Goal: Check status: Check status

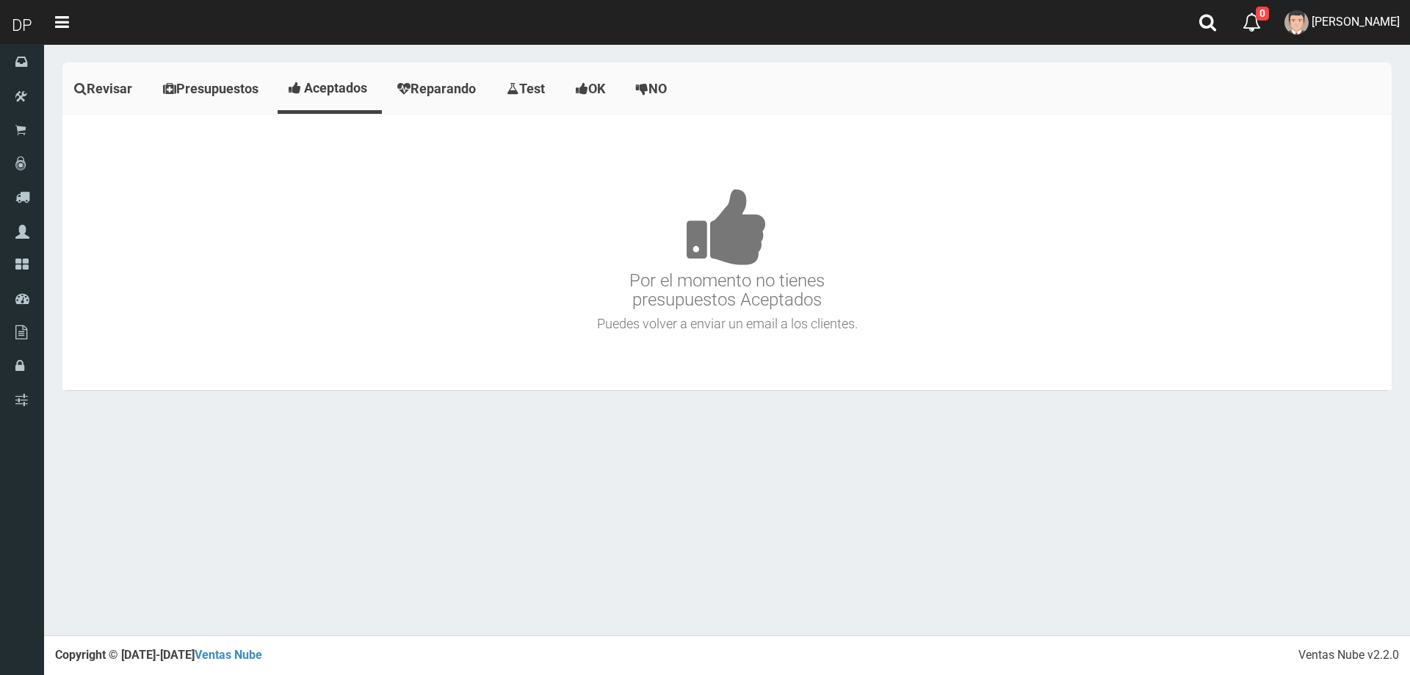
scroll to position [13190, 0]
click at [1206, 31] on icon at bounding box center [1207, 22] width 17 height 18
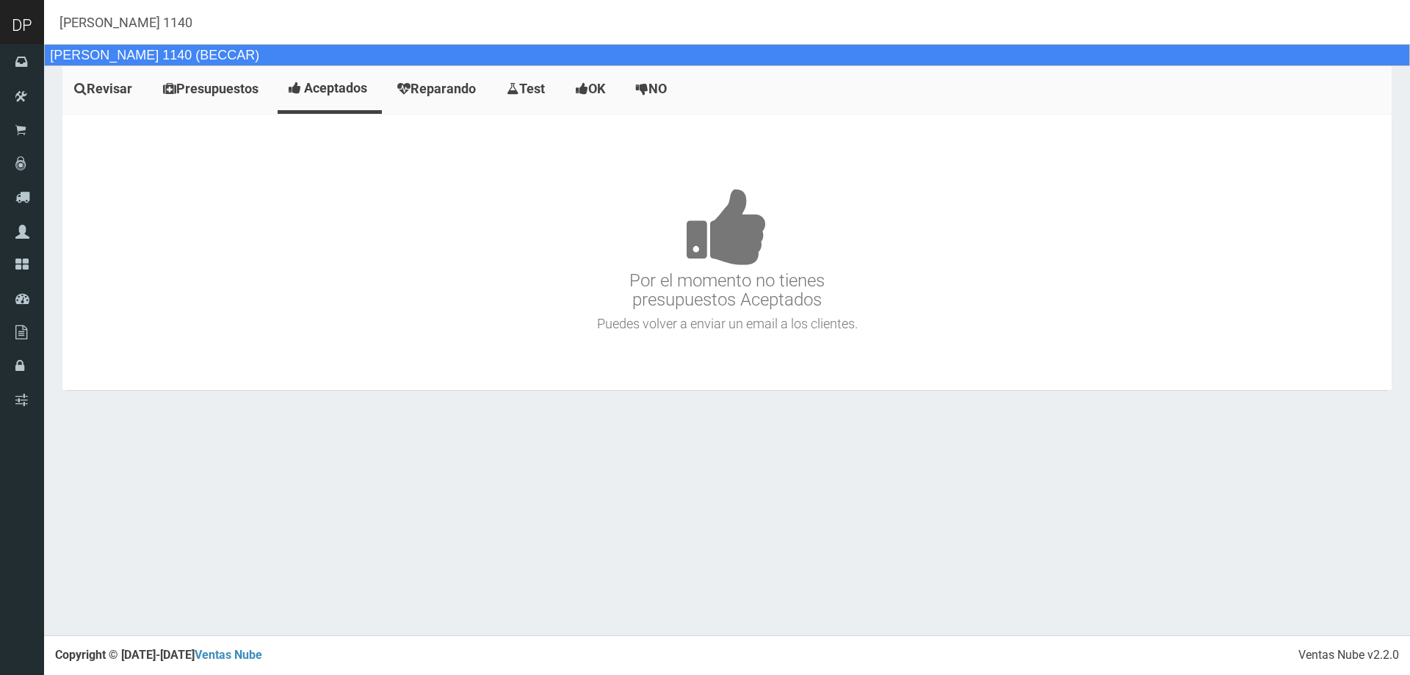
click at [191, 54] on div "[PERSON_NAME] 1140 (BECCAR)" at bounding box center [727, 55] width 1366 height 22
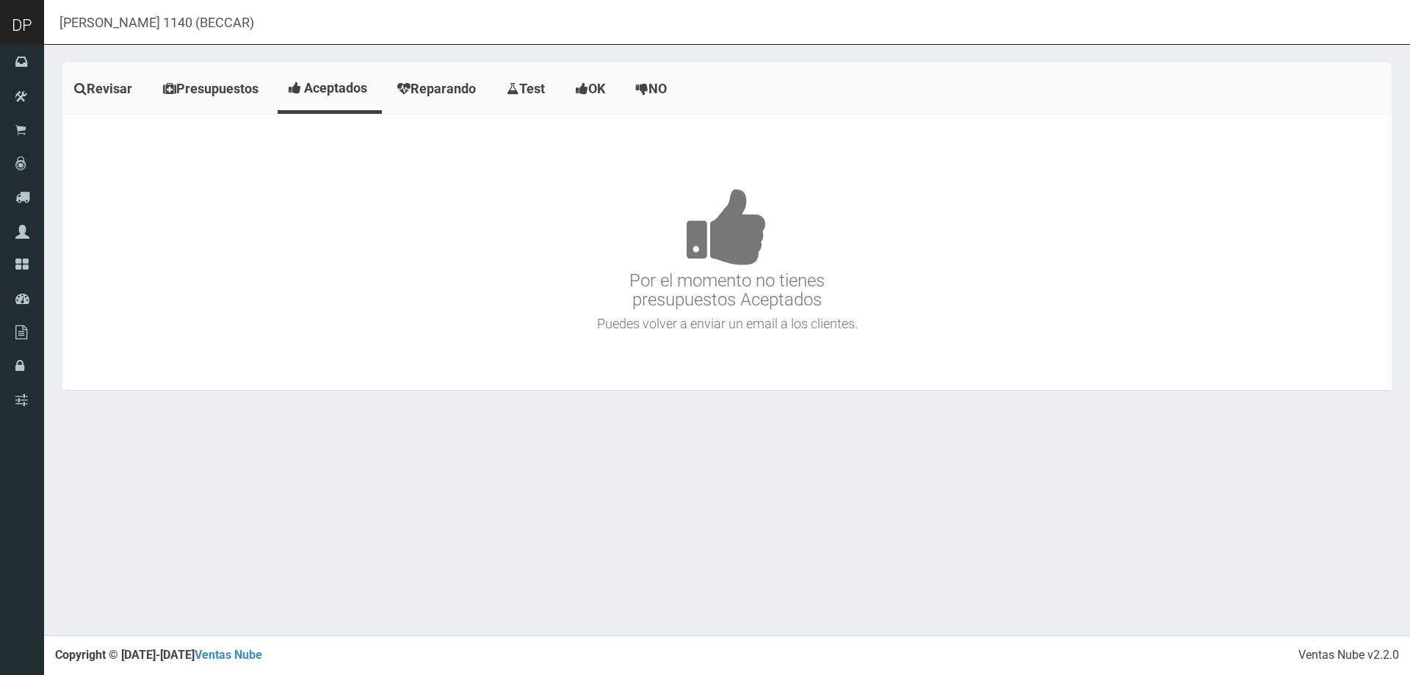
type input "[PERSON_NAME] 1140 (BECCAR)"
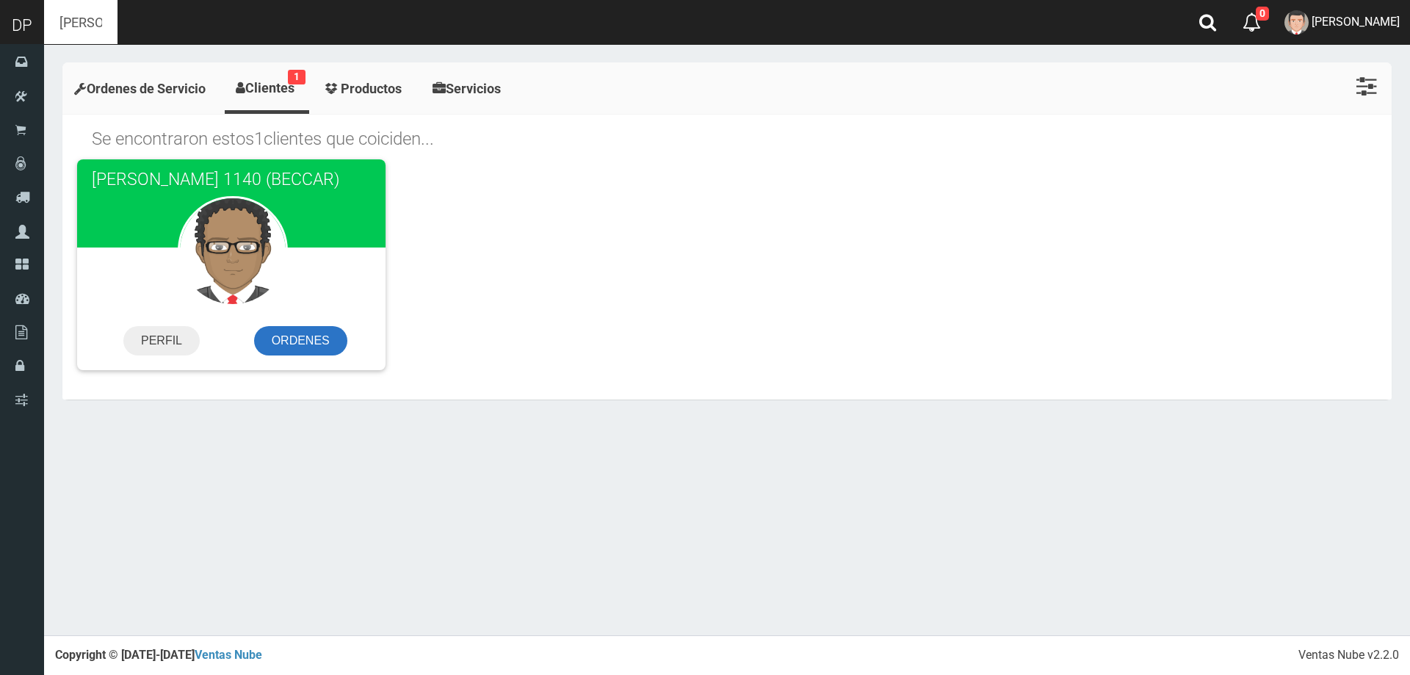
click at [322, 345] on link "ORDENES" at bounding box center [300, 340] width 93 height 29
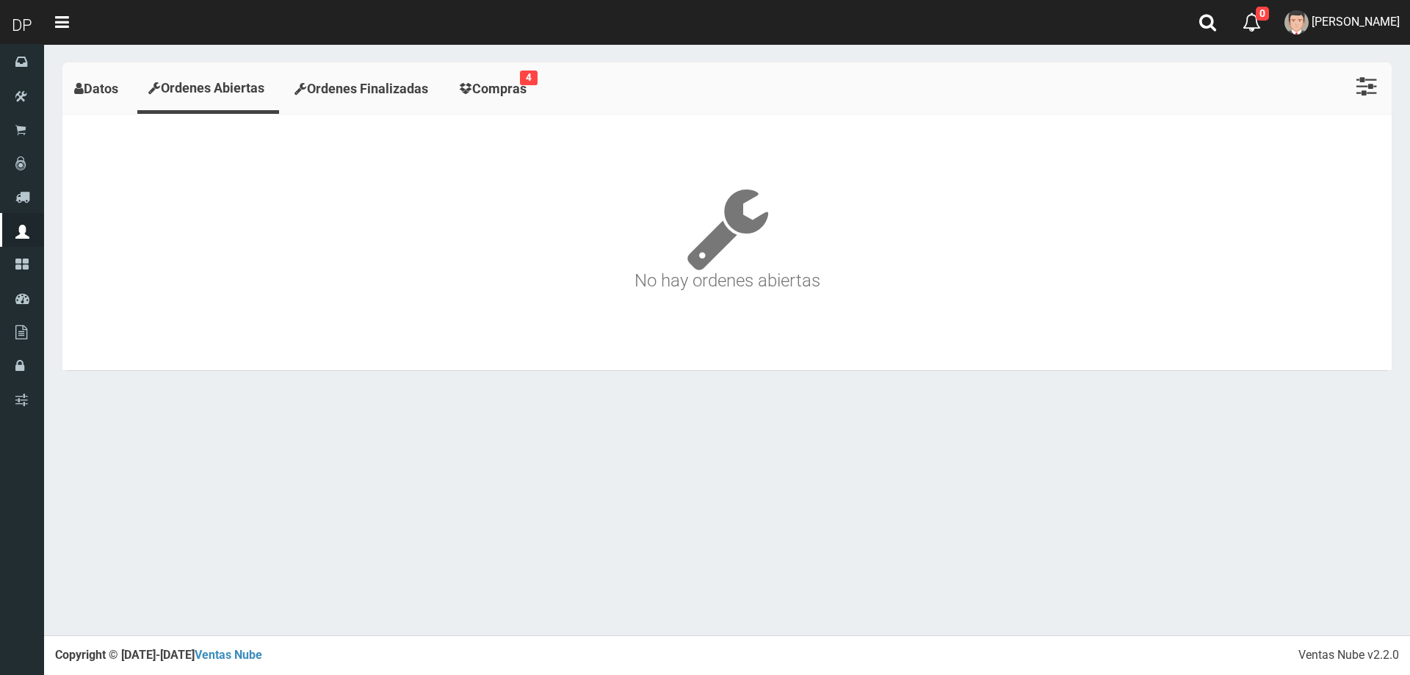
scroll to position [13190, 0]
click at [510, 90] on span "Compras" at bounding box center [499, 88] width 54 height 15
